Goal: Task Accomplishment & Management: Complete application form

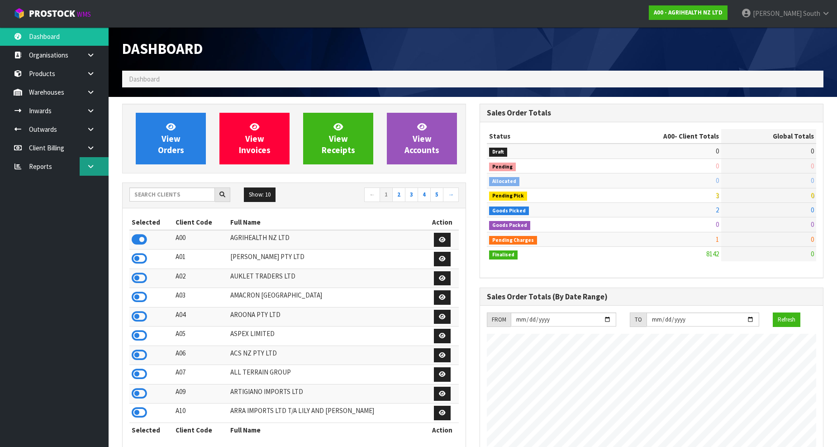
scroll to position [686, 358]
click at [174, 200] on input "text" at bounding box center [172, 194] width 86 height 14
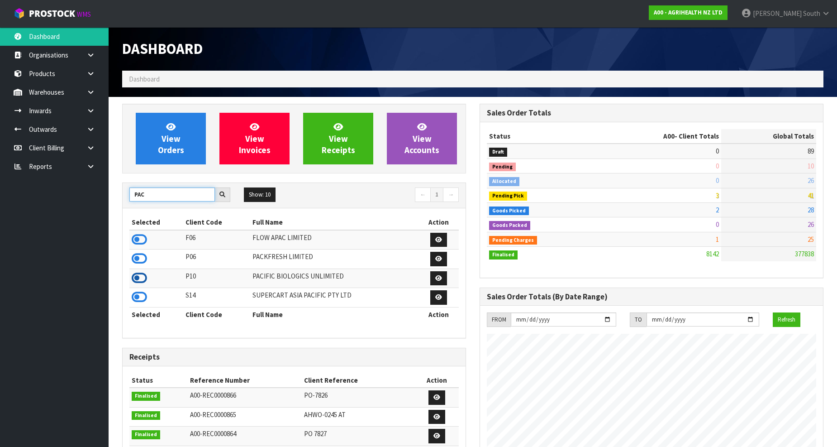
type input "PAC"
click at [143, 273] on icon at bounding box center [139, 278] width 15 height 14
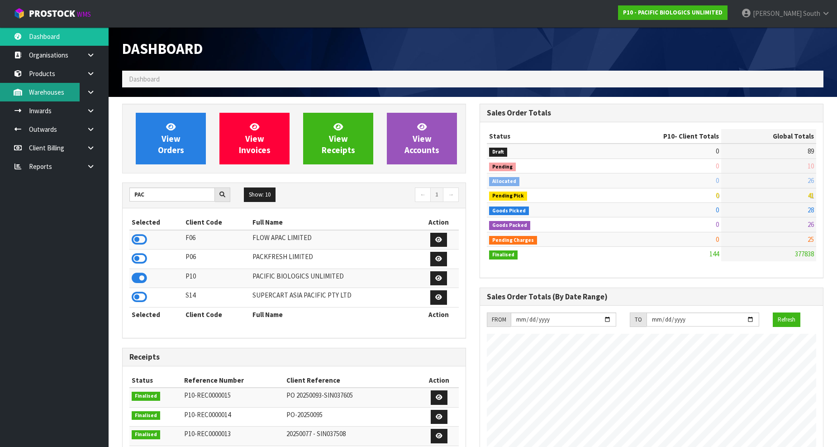
scroll to position [569, 358]
click at [86, 110] on link at bounding box center [94, 110] width 29 height 19
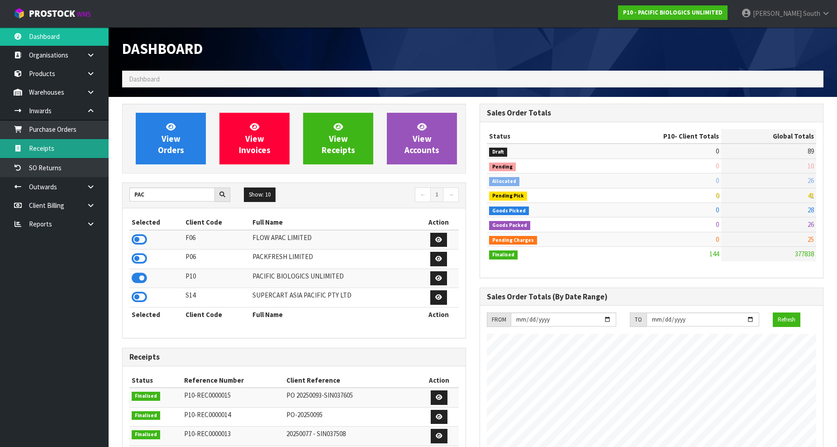
click at [59, 146] on link "Receipts" at bounding box center [54, 148] width 109 height 19
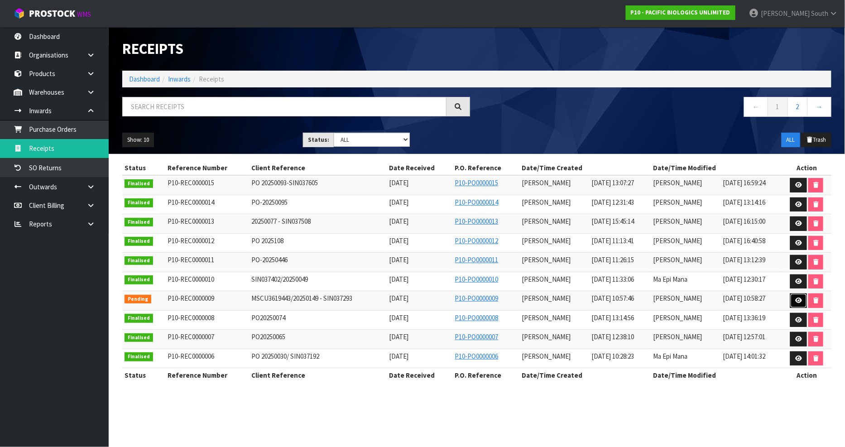
click at [797, 306] on link at bounding box center [798, 300] width 17 height 14
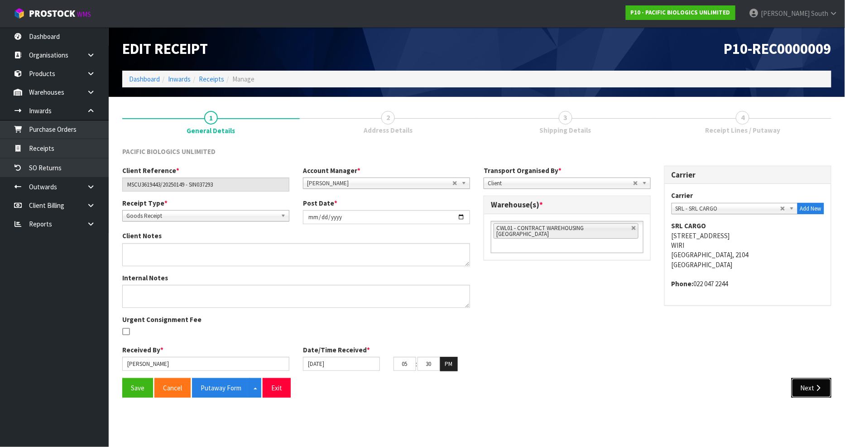
click at [815, 388] on icon "button" at bounding box center [818, 387] width 9 height 7
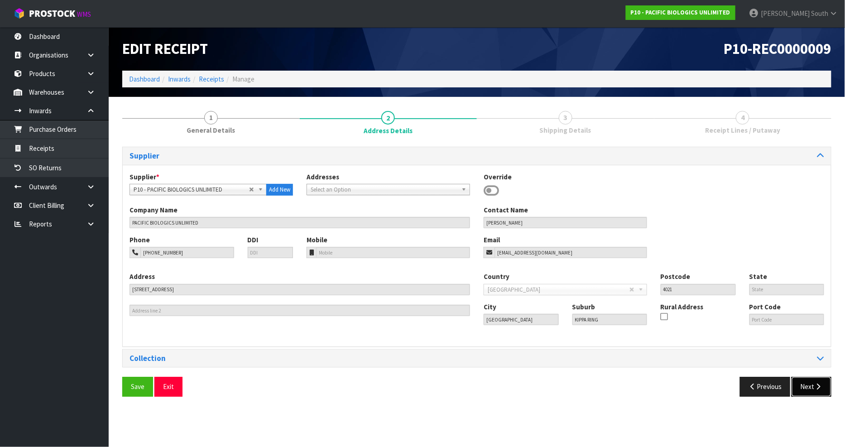
click at [815, 389] on icon "button" at bounding box center [818, 386] width 9 height 7
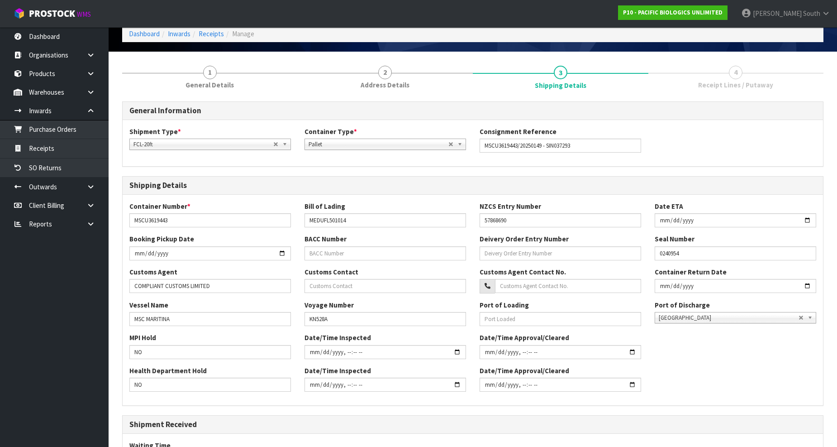
scroll to position [183, 0]
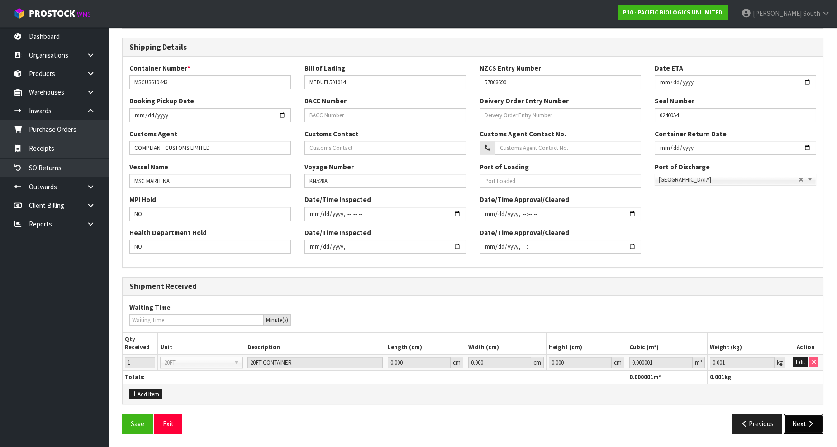
click at [820, 428] on button "Next" at bounding box center [804, 423] width 40 height 19
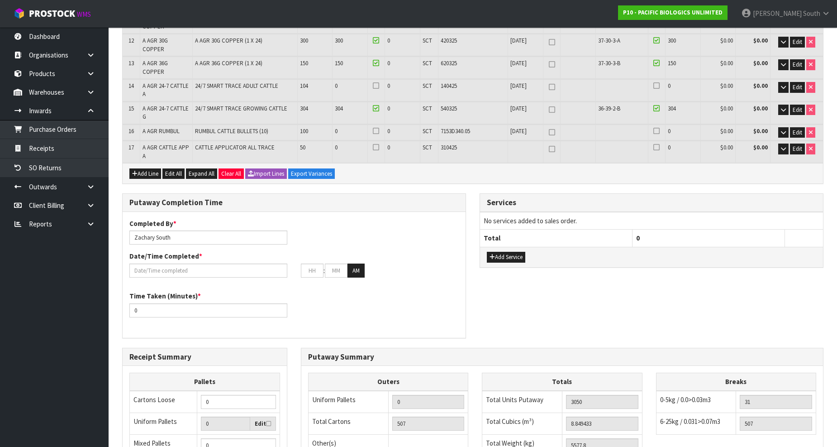
scroll to position [402, 0]
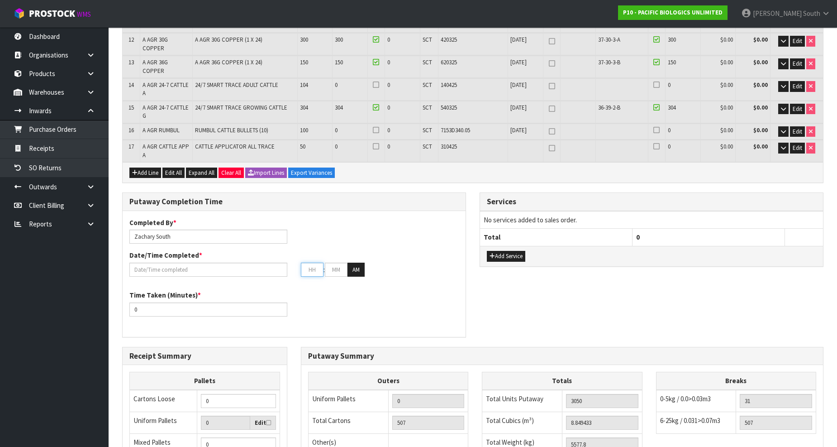
click at [311, 263] on input "text" at bounding box center [312, 270] width 23 height 14
type input "[DATE]"
type input "4"
type input "00"
type input "04"
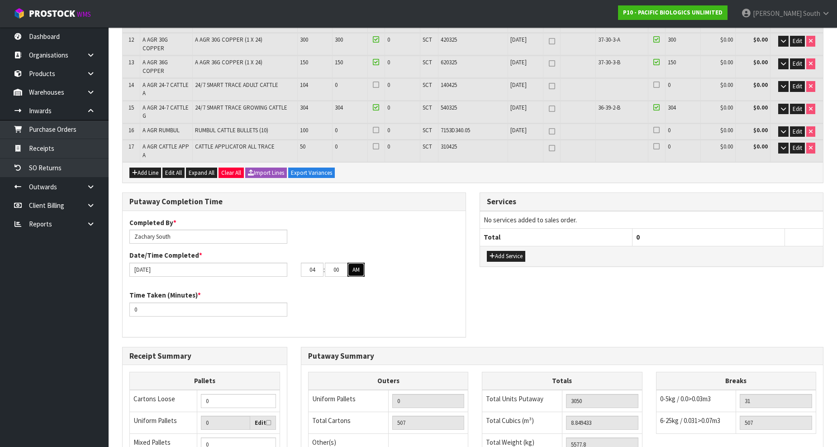
click at [358, 263] on button "AM" at bounding box center [356, 270] width 17 height 14
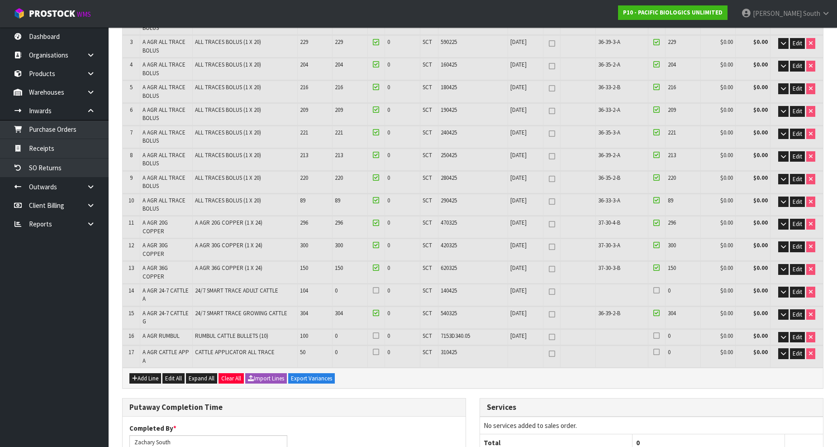
scroll to position [201, 0]
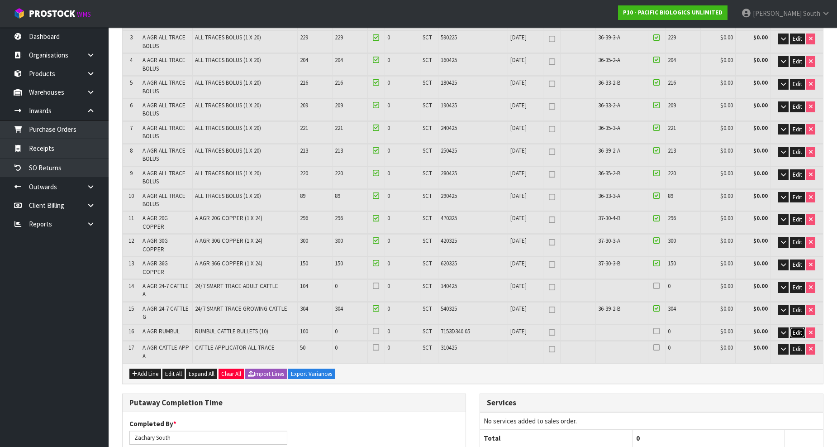
click at [795, 329] on span "Edit" at bounding box center [798, 333] width 10 height 8
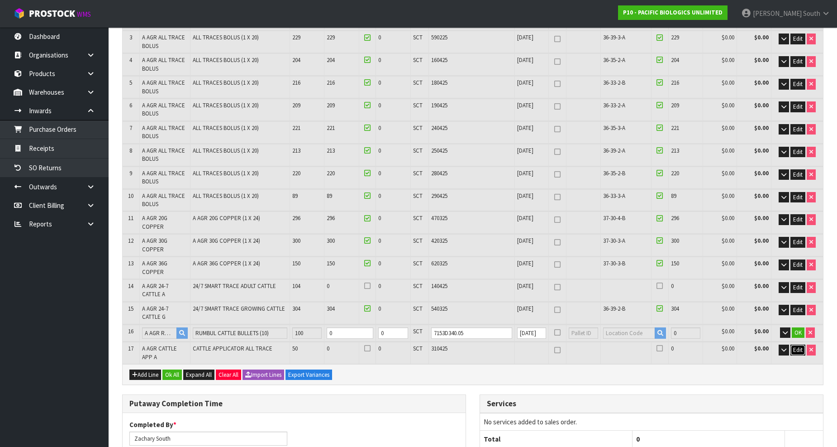
click at [795, 346] on span "Edit" at bounding box center [799, 350] width 10 height 8
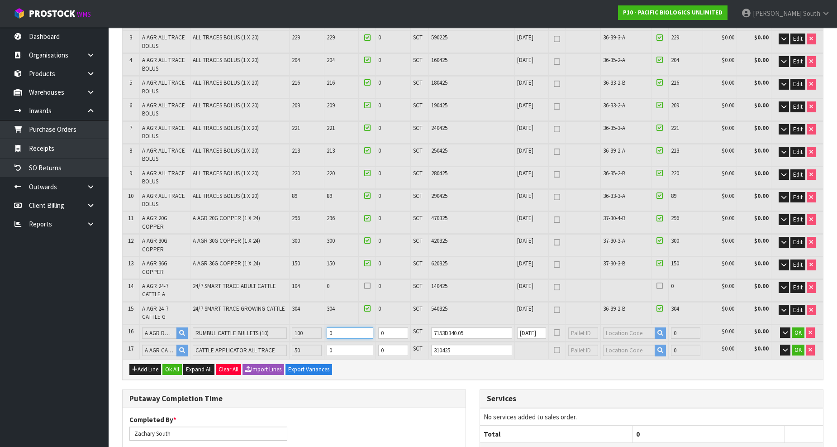
click at [343, 327] on input "0" at bounding box center [350, 332] width 47 height 11
type input "0"
type input "507"
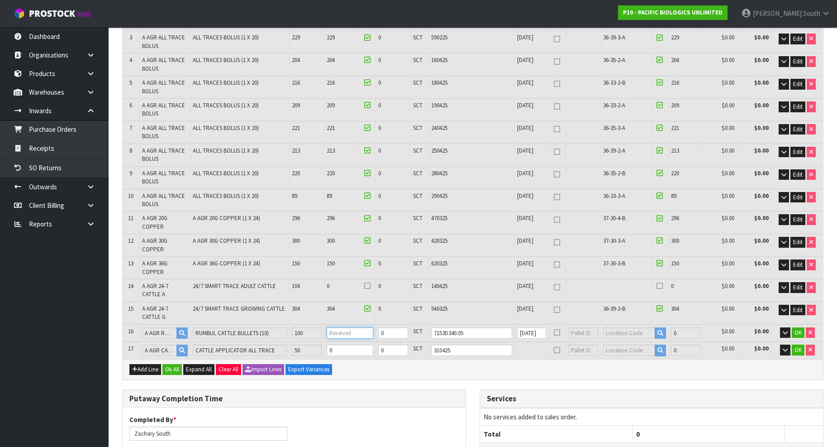
type input "8.850135"
type input "5578.8"
type input "1"
type input "508"
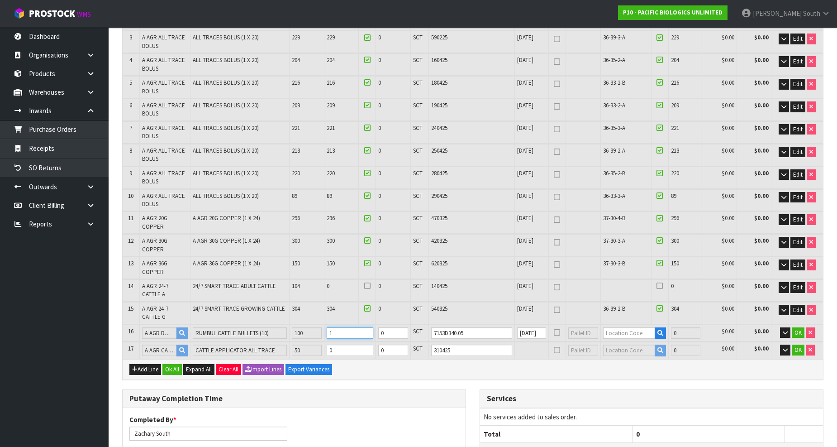
type input "8.858423"
type input "5588.25"
type input "10"
type input "517"
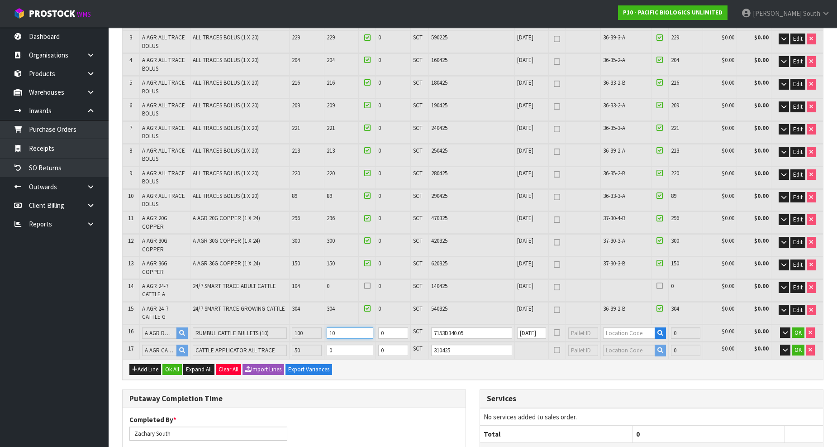
type input "8.939333"
type input "5682.3"
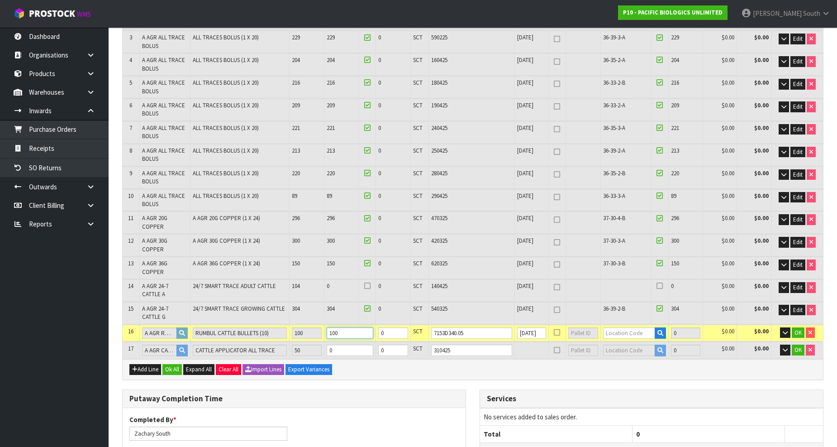
type input "100"
click at [346, 344] on input "0" at bounding box center [350, 349] width 47 height 11
type input "0"
type input "8.977283"
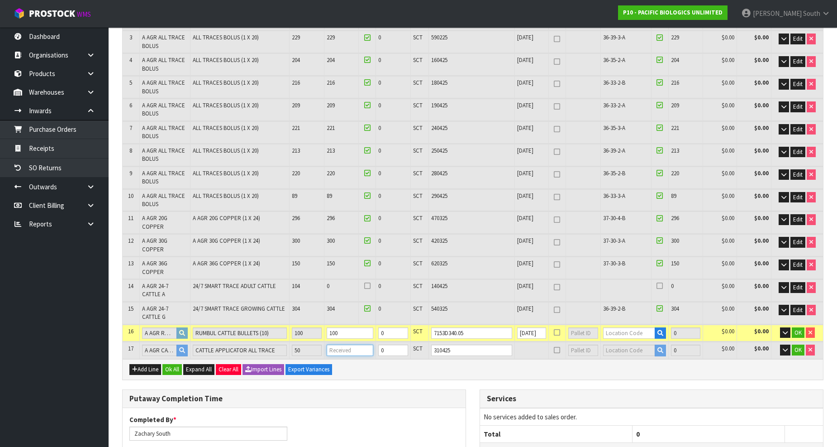
type input "5688.3"
type input "5"
type input "9.318833"
type input "5742.3"
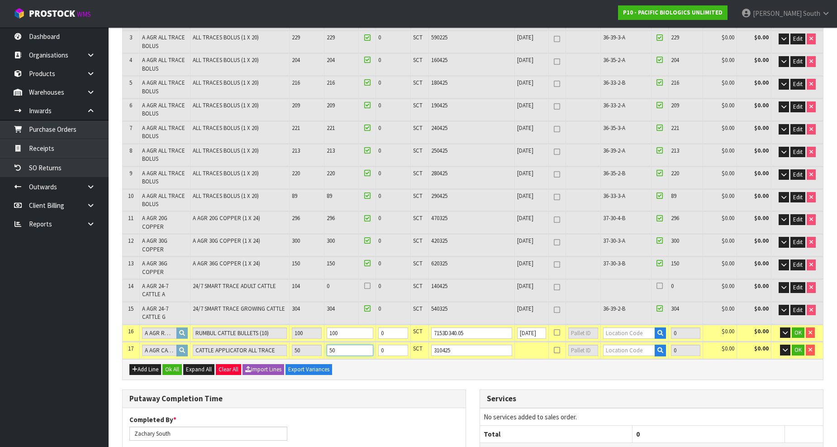
type input "50"
click at [636, 327] on input "text" at bounding box center [629, 332] width 52 height 11
type input "37-34-1-"
click at [645, 339] on link "37-34-1- B" at bounding box center [637, 336] width 72 height 12
type input "3150"
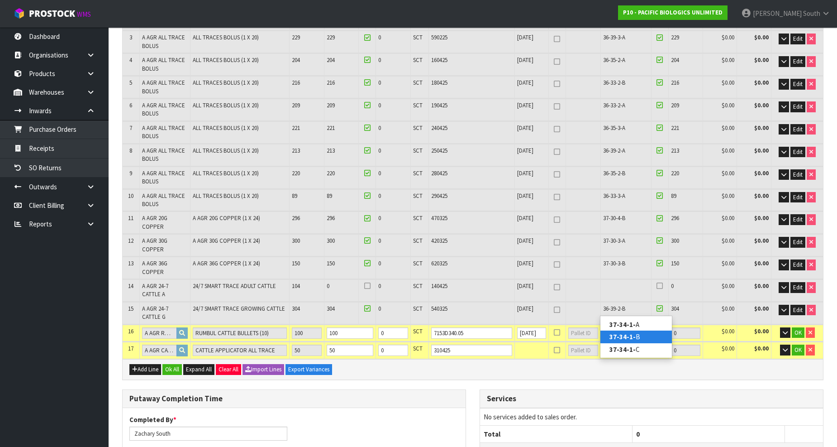
type input "37-34-1-B"
type input "100"
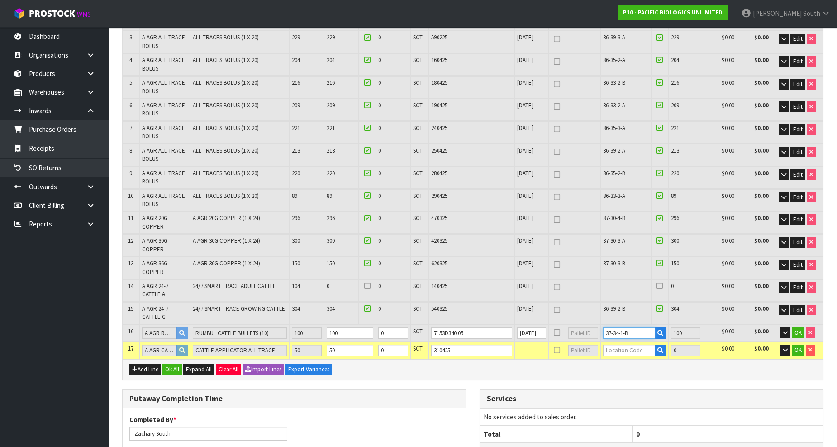
click at [619, 327] on input "37-34-1-B" at bounding box center [629, 332] width 52 height 11
drag, startPoint x: 635, startPoint y: 308, endPoint x: 600, endPoint y: 309, distance: 34.4
click at [603, 327] on input "37-34-1-B" at bounding box center [629, 332] width 52 height 11
type input "3050"
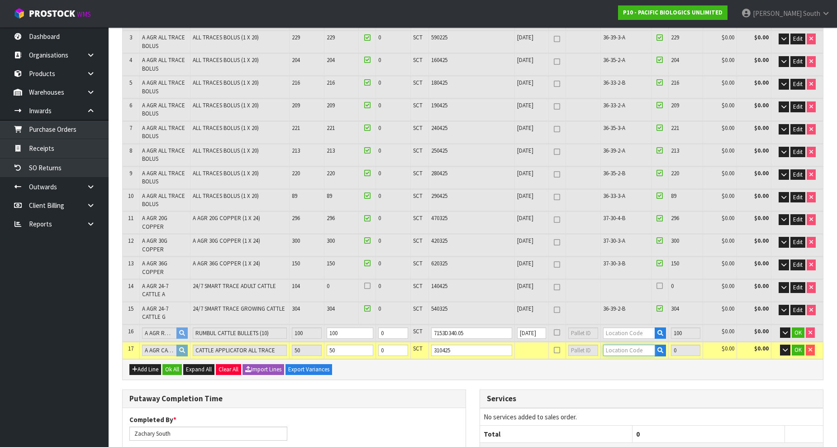
type input "0"
type input "37-34-1-B"
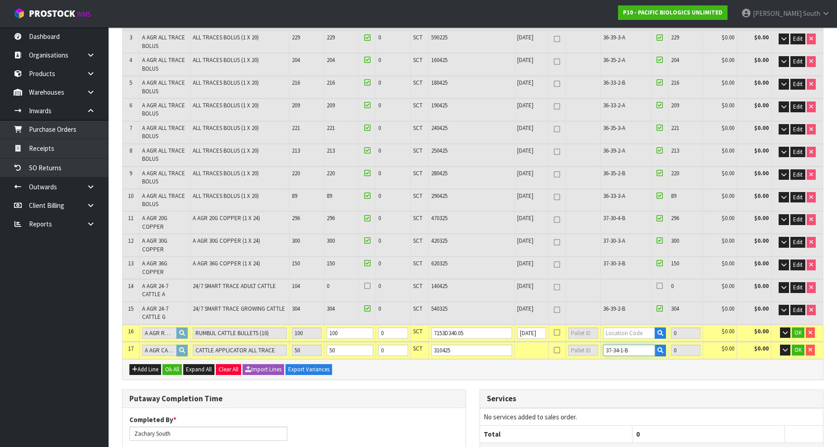
type input "3100"
type input "50"
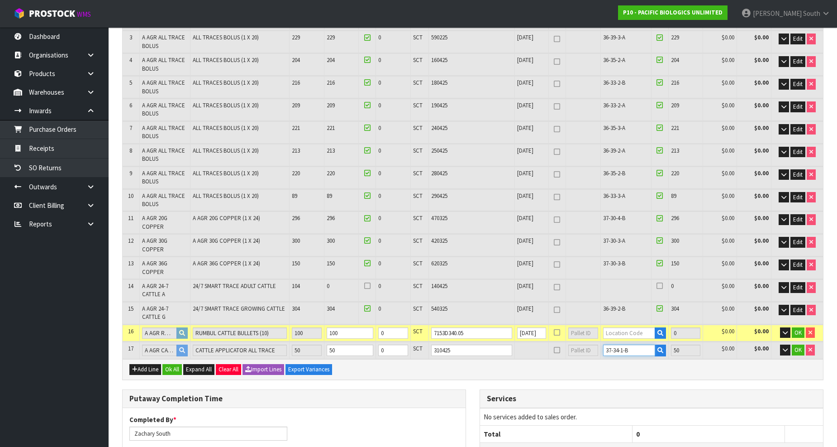
type input "37-34-1-B"
click at [623, 327] on input "text" at bounding box center [629, 332] width 52 height 11
paste input "37-34-1-B"
type input "37-34-1-B"
type input "3200"
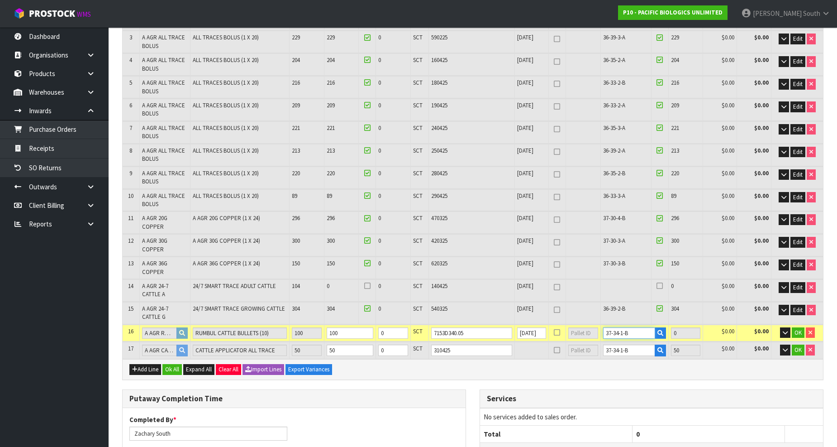
type input "100"
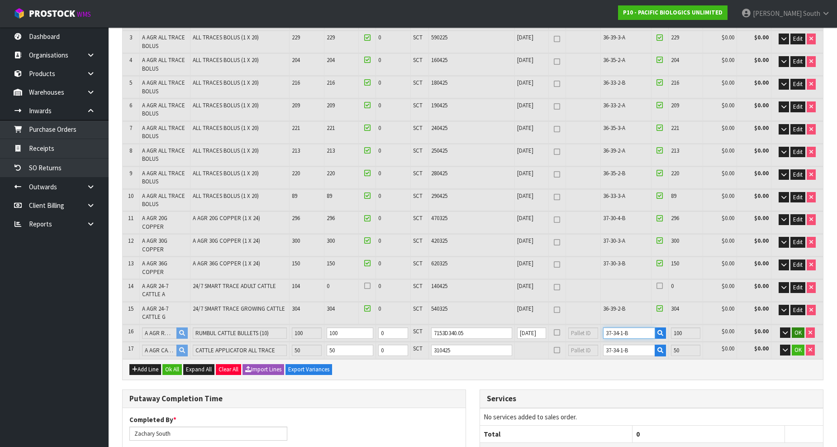
type input "37-34-1-B"
click at [795, 329] on span "OK" at bounding box center [798, 333] width 7 height 8
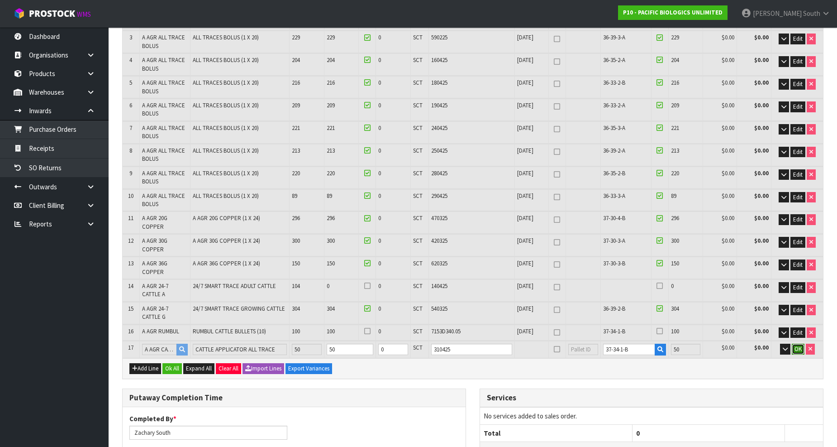
click at [795, 345] on span "OK" at bounding box center [798, 349] width 7 height 8
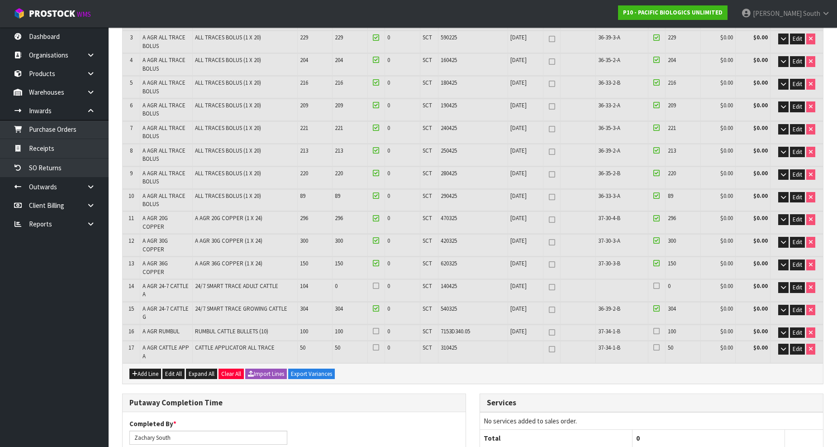
click at [660, 327] on div at bounding box center [657, 332] width 13 height 10
click at [660, 327] on label at bounding box center [657, 331] width 6 height 8
click at [0, 0] on input "checkbox" at bounding box center [0, 0] width 0 height 0
click at [655, 347] on icon at bounding box center [657, 347] width 6 height 0
click at [0, 0] on input "checkbox" at bounding box center [0, 0] width 0 height 0
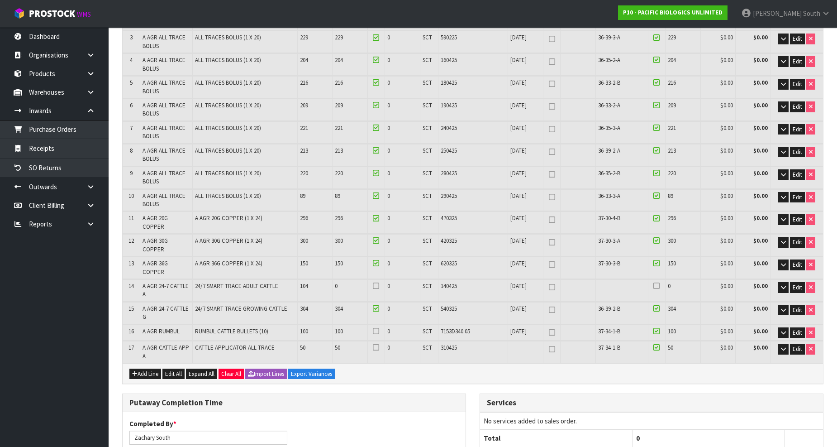
click at [378, 331] on icon at bounding box center [376, 331] width 6 height 0
click at [0, 0] on input "checkbox" at bounding box center [0, 0] width 0 height 0
click at [378, 347] on icon at bounding box center [376, 347] width 6 height 0
click at [0, 0] on input "checkbox" at bounding box center [0, 0] width 0 height 0
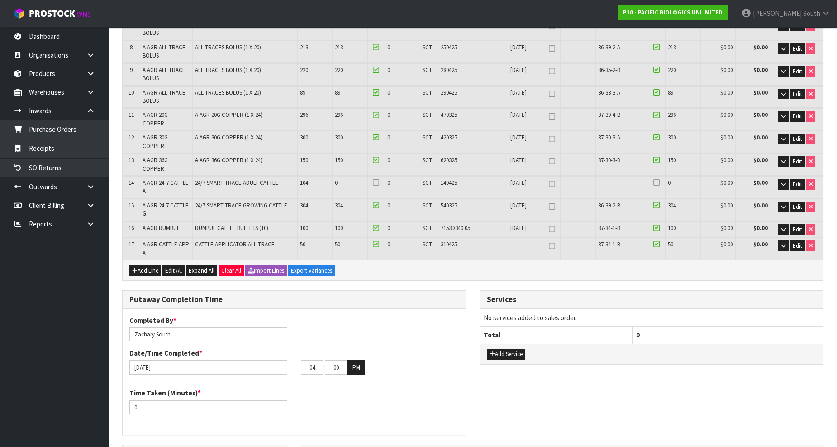
scroll to position [301, 0]
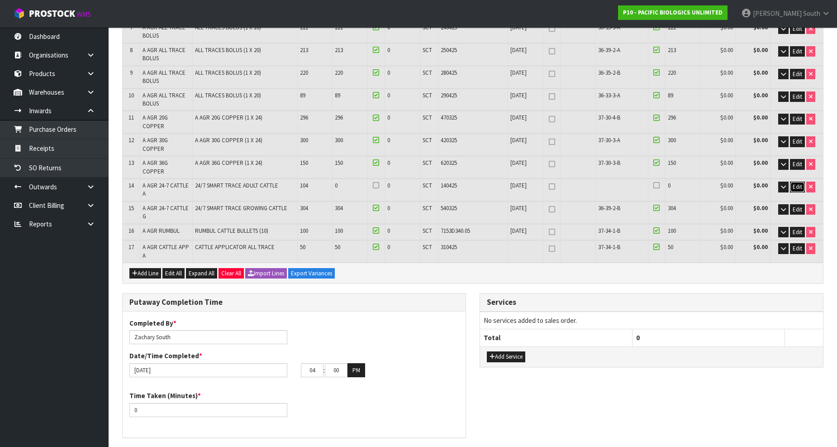
click at [794, 183] on span "Edit" at bounding box center [798, 187] width 10 height 8
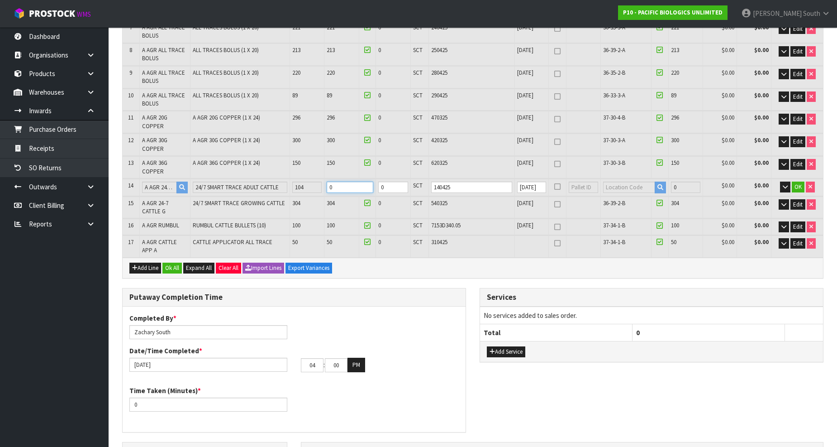
click at [354, 182] on input "0" at bounding box center [350, 187] width 47 height 11
drag, startPoint x: 352, startPoint y: 160, endPoint x: 332, endPoint y: 160, distance: 19.9
click at [332, 182] on input "0" at bounding box center [350, 187] width 47 height 11
type input "9.319793"
type input "5743.85"
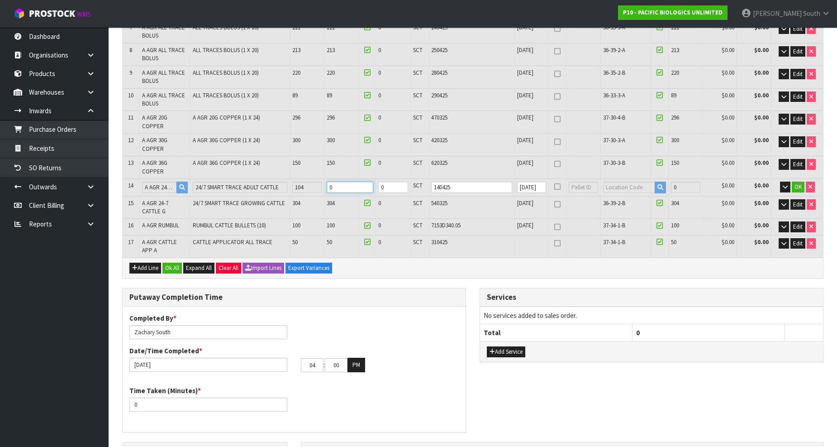
type input "1"
type input "518"
type input "9.330455"
type input "5757.95"
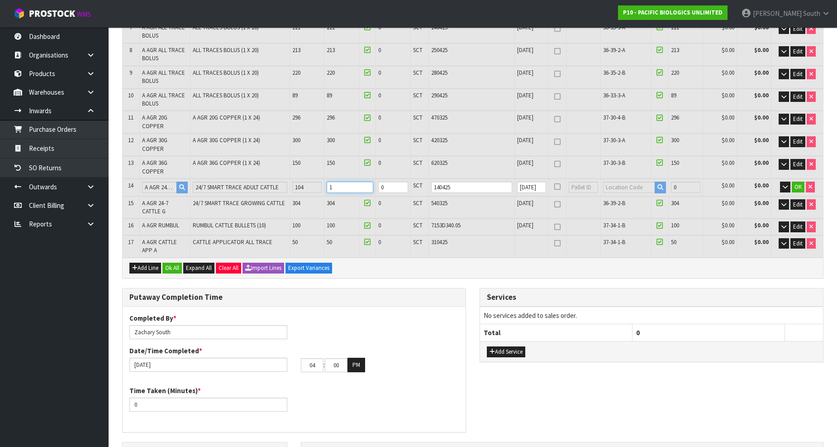
type input "10"
type input "530"
type input "9.444959"
type input "5905.45"
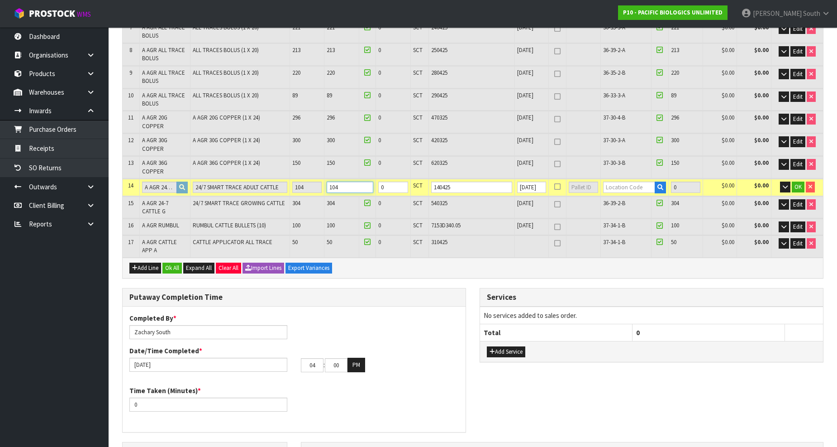
type input "104"
click at [616, 182] on input "text" at bounding box center [629, 187] width 52 height 11
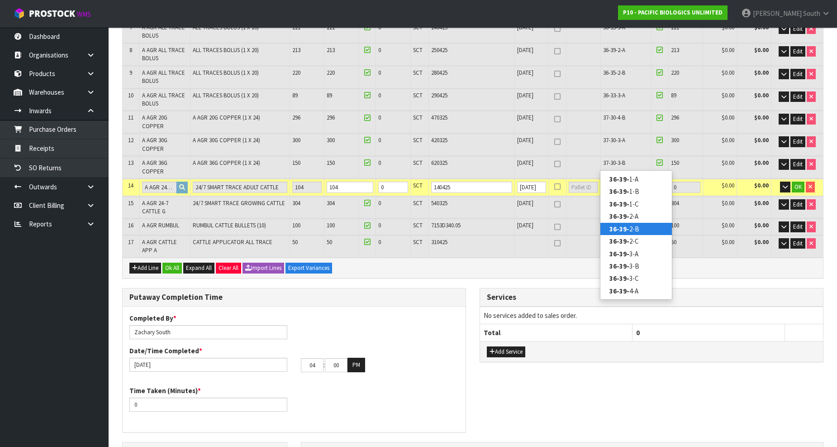
type input "36-39-"
click at [643, 227] on link "36-39- 2-B" at bounding box center [637, 229] width 72 height 12
type input "3304"
type input "36-39-2-B"
type input "104"
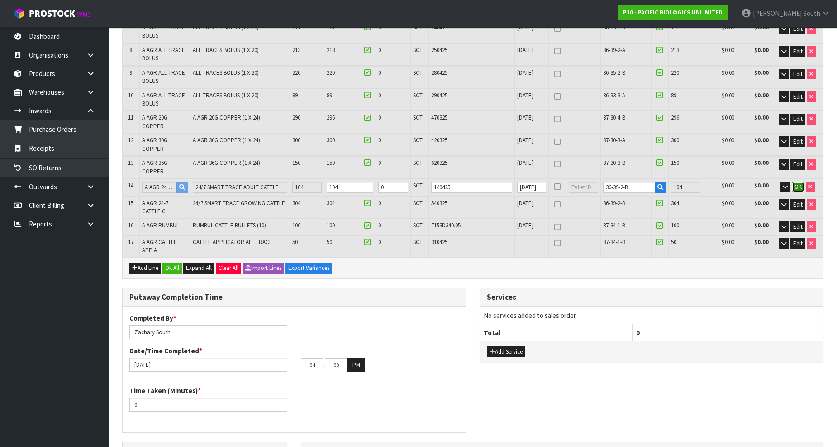
click at [798, 183] on span "OK" at bounding box center [798, 187] width 7 height 8
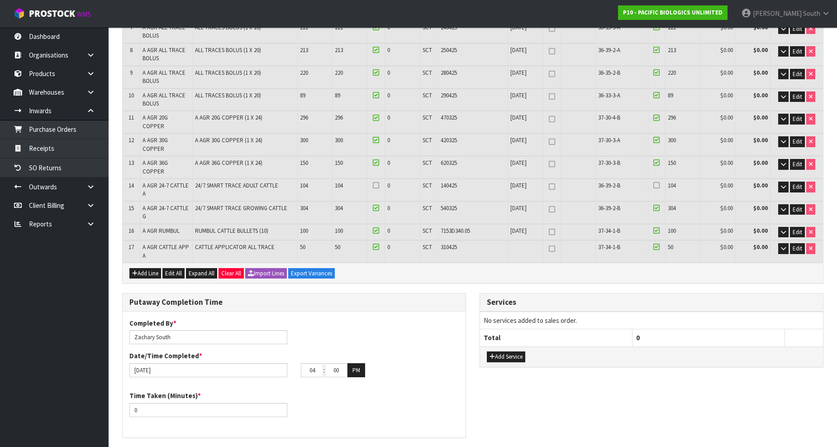
click at [662, 182] on div at bounding box center [657, 187] width 13 height 10
click at [659, 185] on icon at bounding box center [657, 185] width 6 height 0
click at [0, 0] on input "checkbox" at bounding box center [0, 0] width 0 height 0
click at [373, 182] on div at bounding box center [376, 187] width 13 height 10
click at [376, 185] on icon at bounding box center [376, 185] width 6 height 0
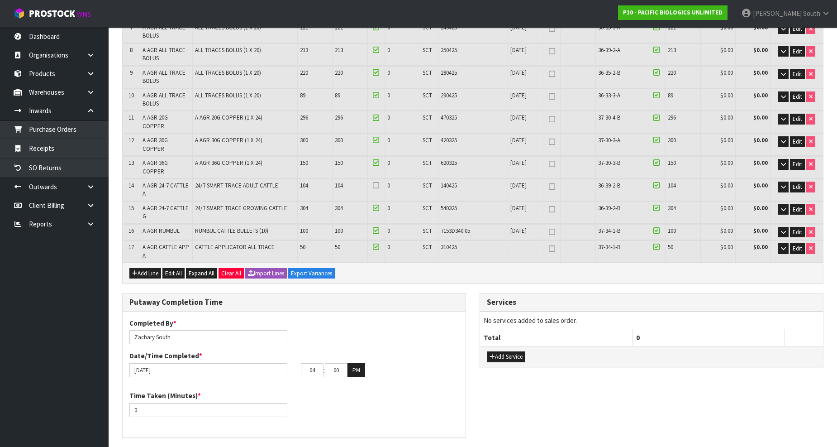
click at [0, 0] on input "checkbox" at bounding box center [0, 0] width 0 height 0
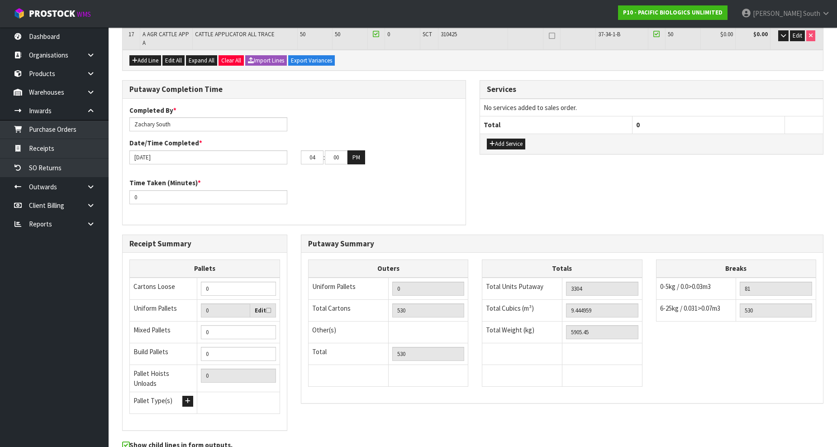
scroll to position [532, 0]
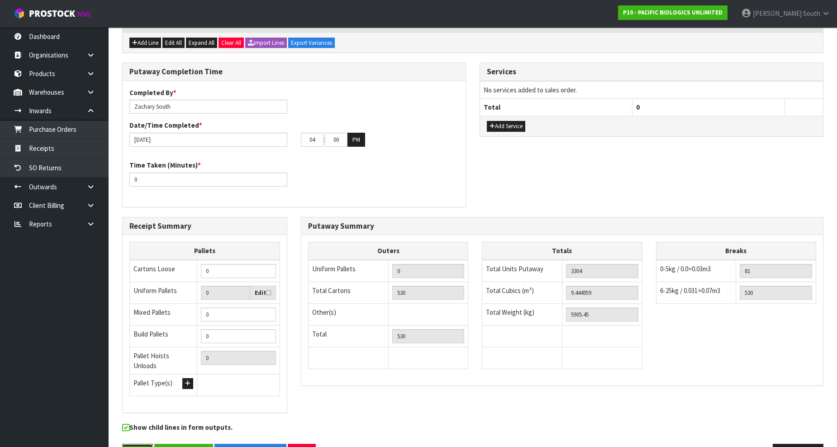
click at [133, 444] on button "Save" at bounding box center [137, 453] width 31 height 19
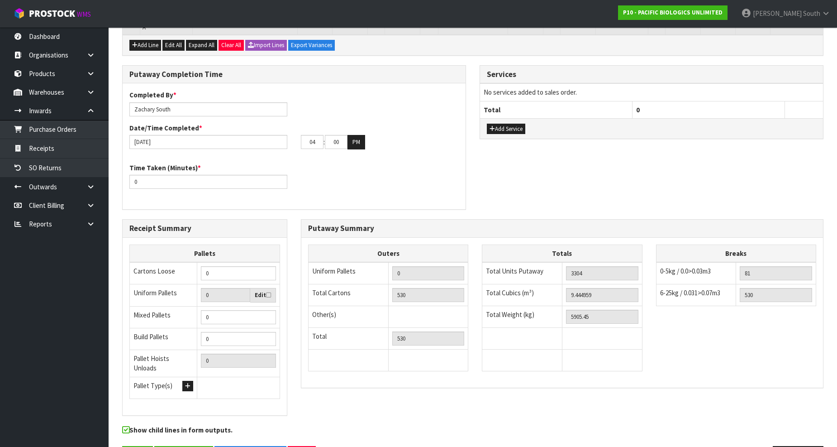
scroll to position [564, 0]
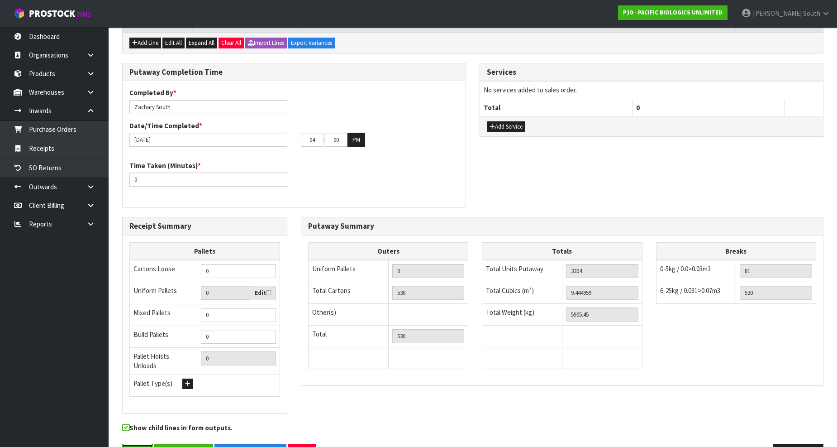
click at [134, 444] on button "Save" at bounding box center [137, 453] width 31 height 19
click at [308, 444] on button "Exit" at bounding box center [302, 453] width 28 height 19
